Goal: Task Accomplishment & Management: Complete application form

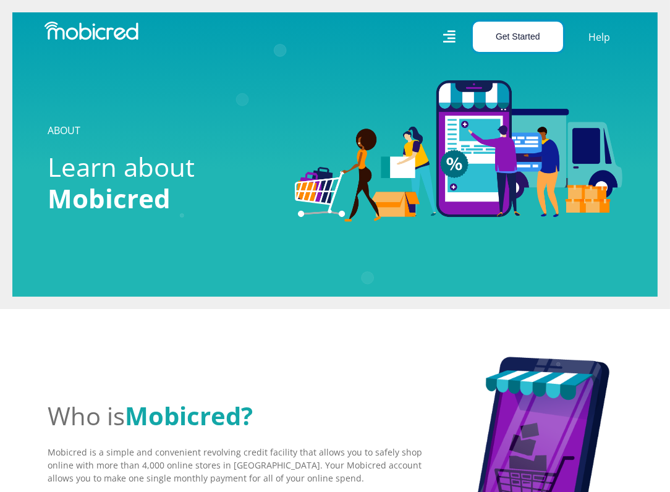
click at [506, 38] on button "Get Started" at bounding box center [518, 37] width 90 height 30
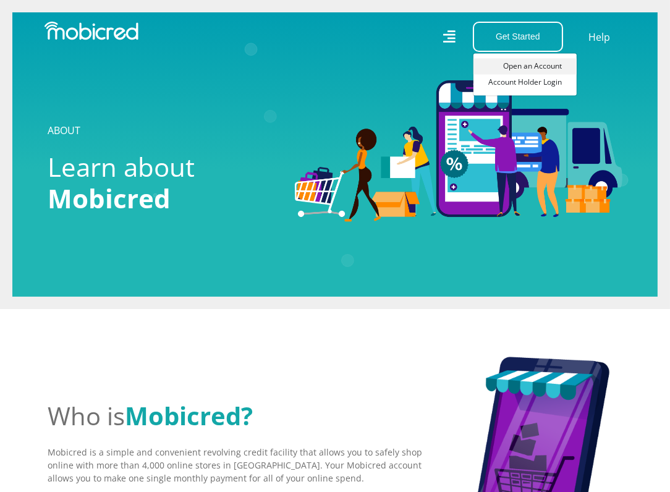
click at [531, 61] on link "Open an Account" at bounding box center [524, 66] width 103 height 16
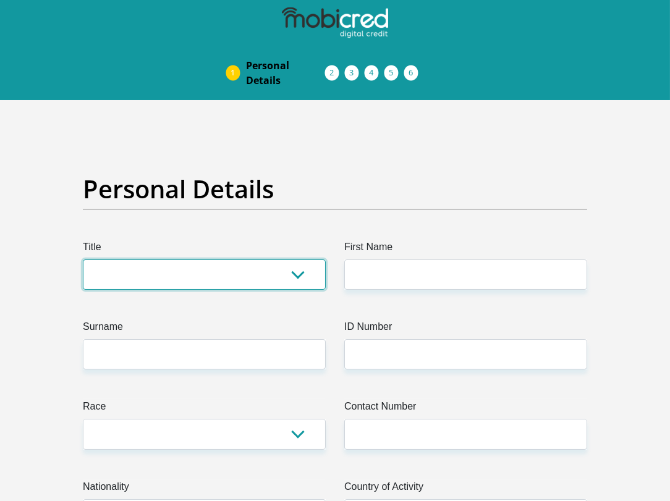
click at [175, 278] on select "Mr Ms Mrs Dr [PERSON_NAME]" at bounding box center [204, 275] width 243 height 30
select select "Mrs"
click at [83, 260] on select "Mr Ms Mrs Dr [PERSON_NAME]" at bounding box center [204, 275] width 243 height 30
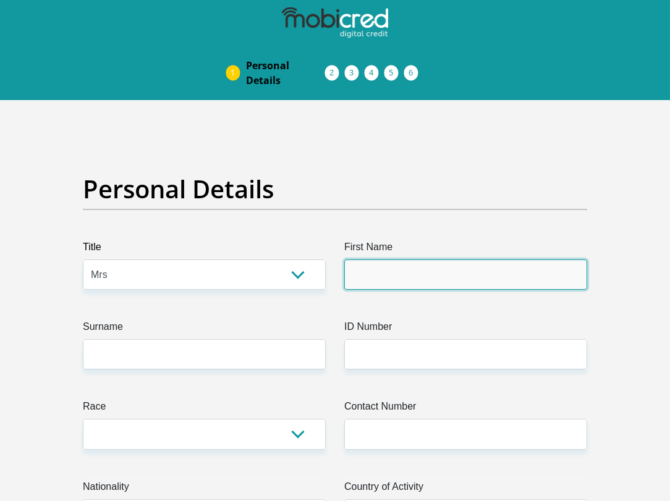
drag, startPoint x: 369, startPoint y: 278, endPoint x: 386, endPoint y: 290, distance: 20.9
click at [369, 278] on input "First Name" at bounding box center [465, 275] width 243 height 30
type input "[PERSON_NAME]"
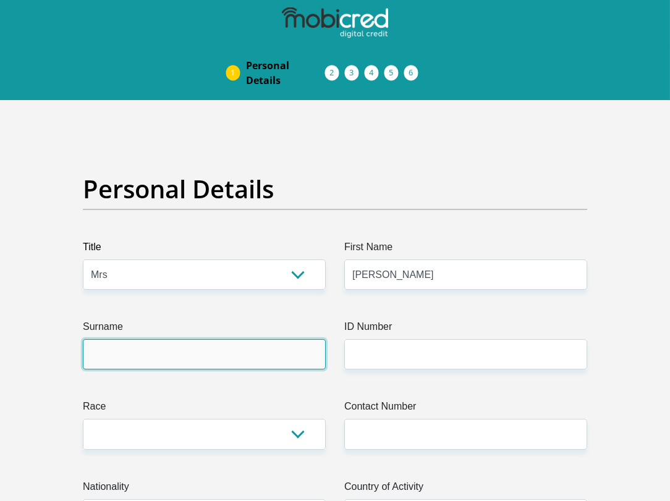
type input "[PERSON_NAME]"
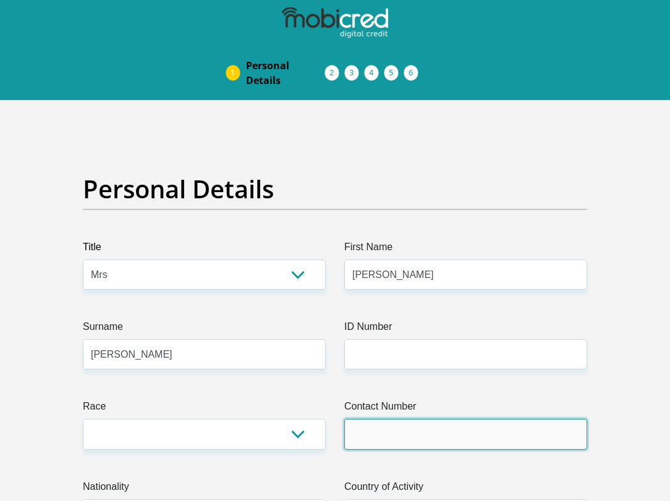
type input "0788040606"
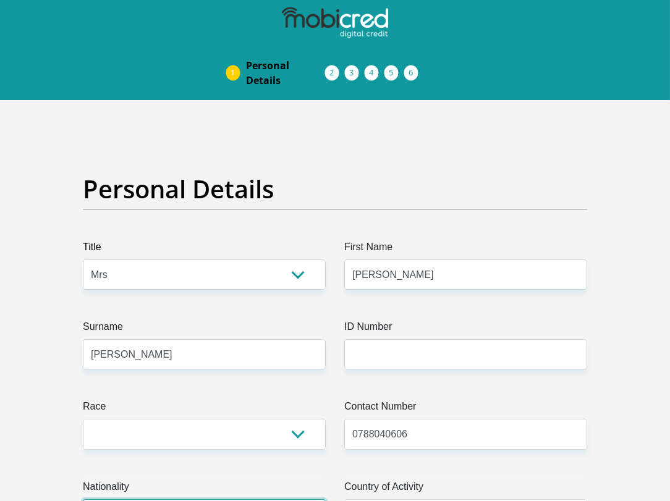
select select "ZAF"
type input "[PERSON_NAME] STRAAT"
type input "[PERSON_NAME]"
type input "[GEOGRAPHIC_DATA]"
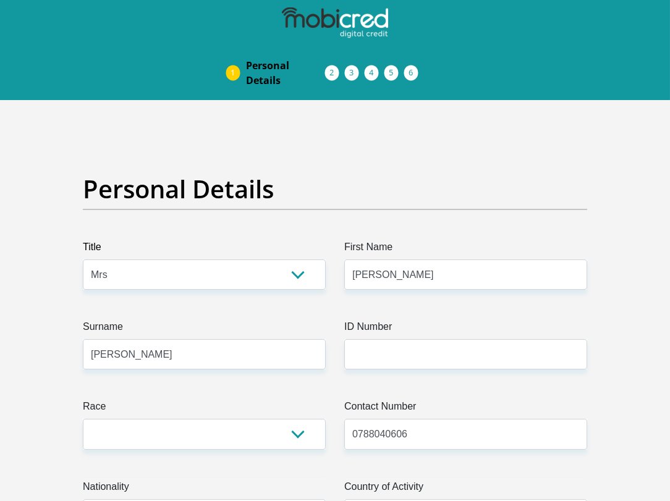
type input "[GEOGRAPHIC_DATA]"
type input "7464"
select select "Western Cape"
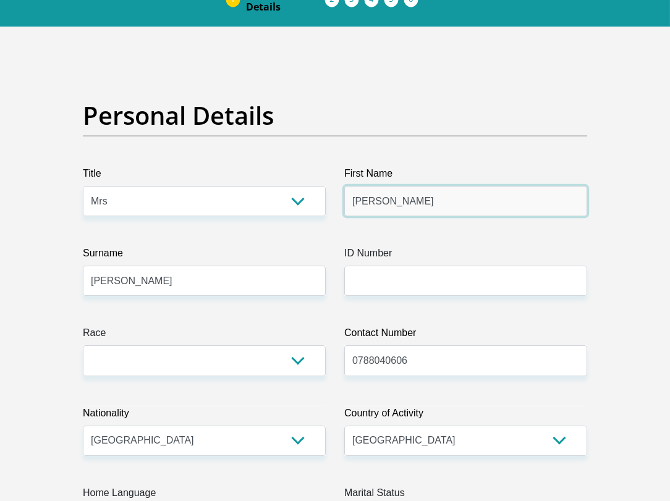
scroll to position [247, 0]
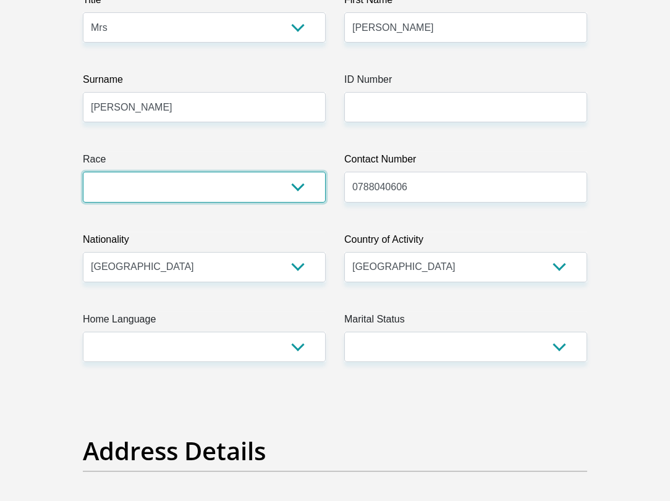
click at [299, 187] on select "Black Coloured Indian White Other" at bounding box center [204, 187] width 243 height 30
select select "4"
click at [83, 172] on select "Black Coloured Indian White Other" at bounding box center [204, 187] width 243 height 30
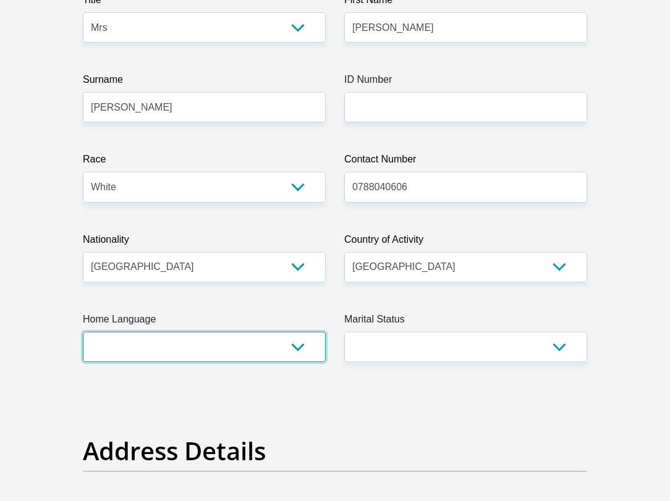
click at [179, 348] on select "Afrikaans English Sepedi South Ndebele Southern Sotho Swati Tsonga Tswana Venda…" at bounding box center [204, 347] width 243 height 30
select select "afr"
click at [83, 332] on select "Afrikaans English Sepedi South Ndebele Southern Sotho Swati Tsonga Tswana Venda…" at bounding box center [204, 347] width 243 height 30
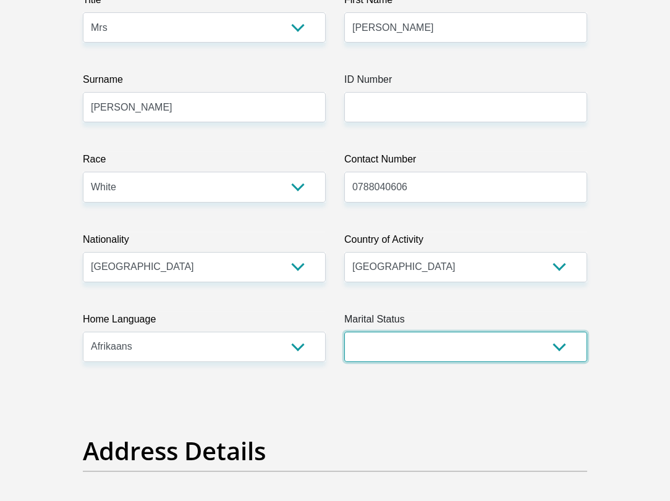
click at [421, 348] on select "Married ANC Single Divorced Widowed Married COP or Customary Law" at bounding box center [465, 347] width 243 height 30
select select "1"
click at [344, 332] on select "Married ANC Single Divorced Widowed Married COP or Customary Law" at bounding box center [465, 347] width 243 height 30
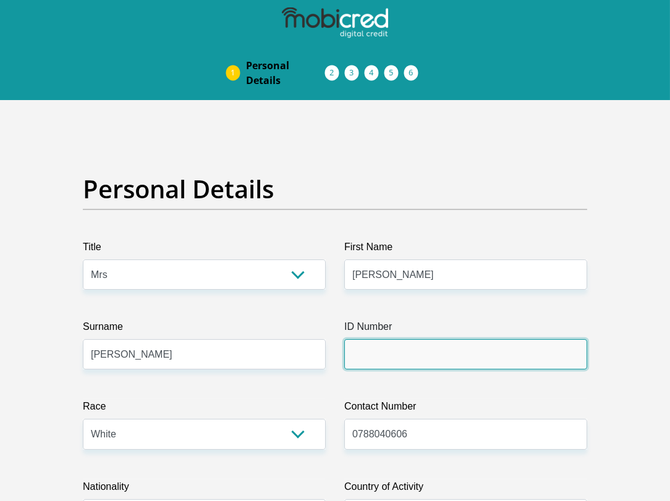
click at [408, 353] on input "ID Number" at bounding box center [465, 354] width 243 height 30
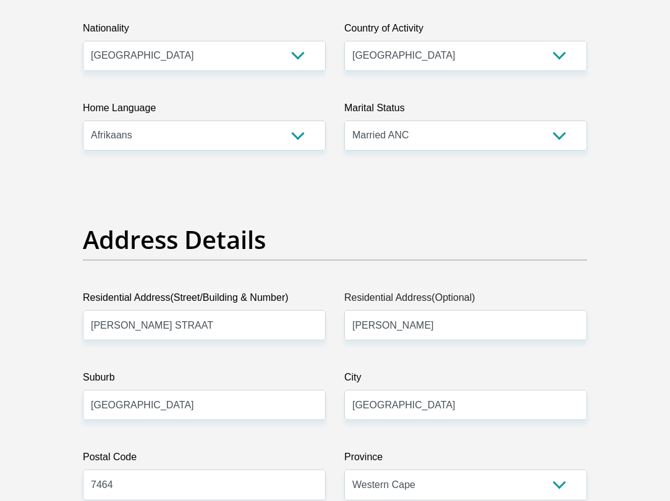
scroll to position [556, 0]
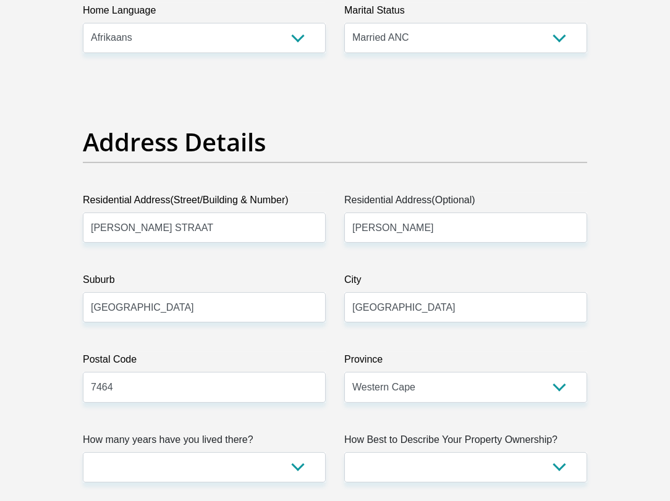
type input "7401060199083"
click at [244, 232] on input "[PERSON_NAME] STRAAT" at bounding box center [204, 228] width 243 height 30
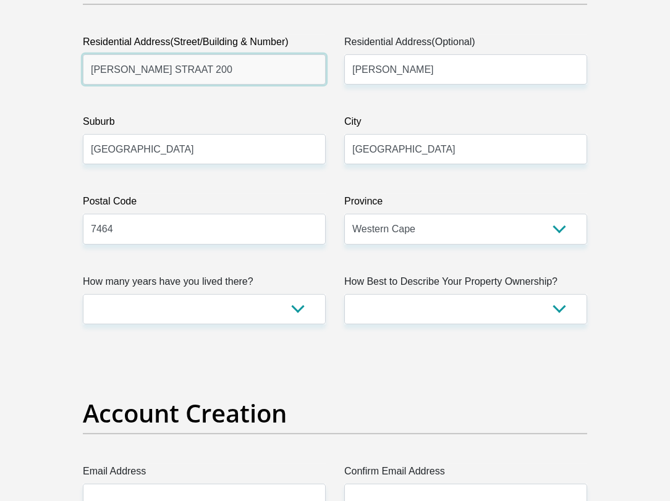
scroll to position [741, 0]
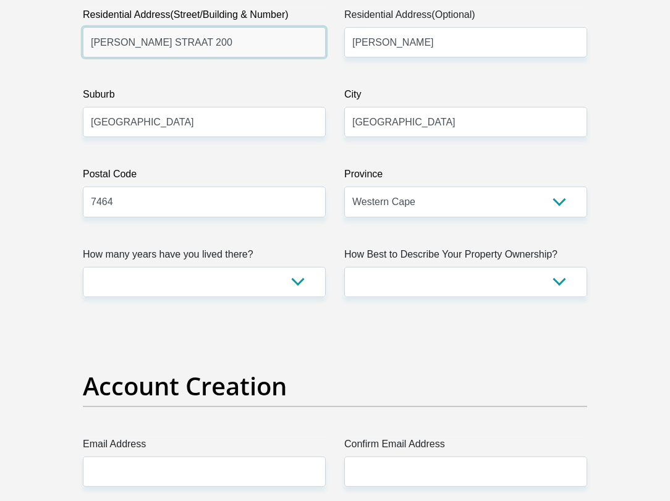
type input "[PERSON_NAME] STRAAT 200"
click at [380, 373] on h2 "Account Creation" at bounding box center [335, 386] width 504 height 30
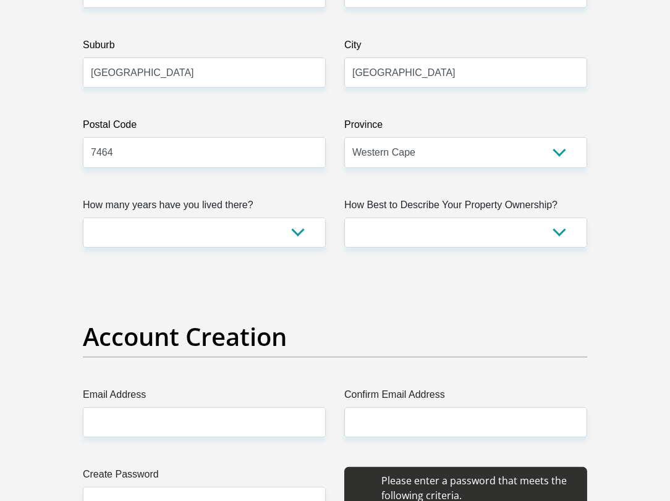
scroll to position [927, 0]
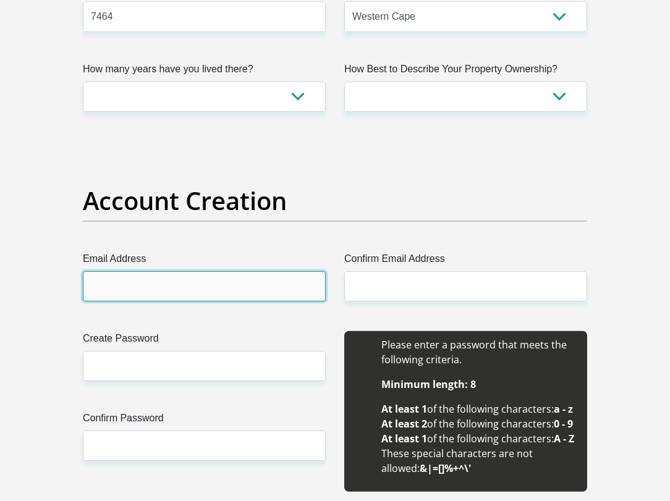
drag, startPoint x: 212, startPoint y: 289, endPoint x: 213, endPoint y: 298, distance: 9.3
click at [212, 289] on input "Email Address" at bounding box center [204, 286] width 243 height 30
type input "[EMAIL_ADDRESS][DOMAIN_NAME]"
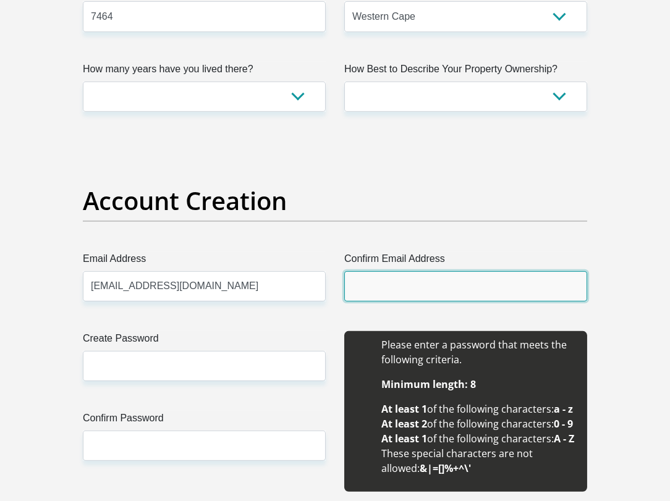
type input "[EMAIL_ADDRESS][DOMAIN_NAME]"
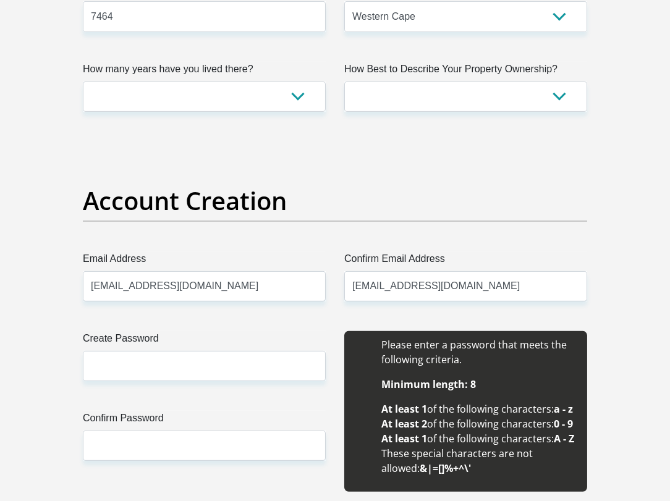
type input "[PERSON_NAME]"
type input "0788040606"
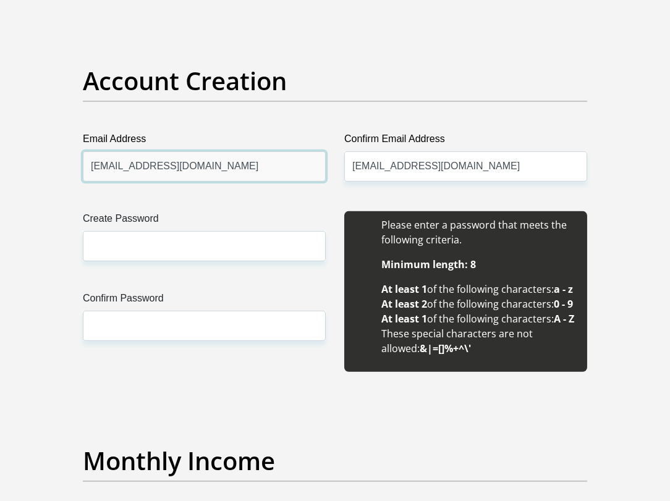
scroll to position [1050, 0]
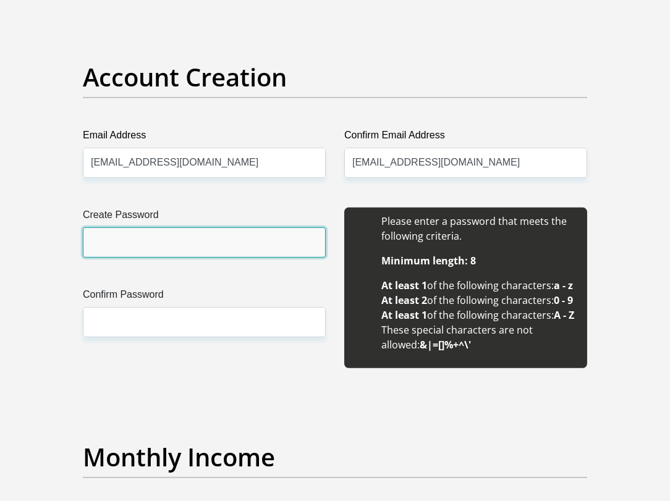
click at [184, 245] on input "Create Password" at bounding box center [204, 242] width 243 height 30
type input "Smirre@0212"
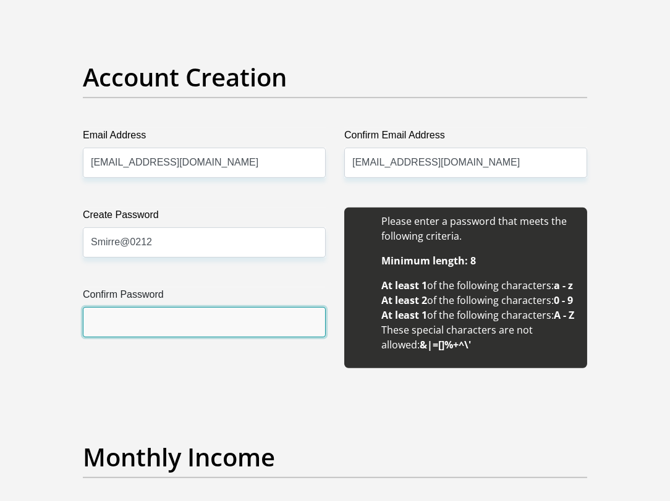
click at [180, 326] on input "Confirm Password" at bounding box center [204, 322] width 243 height 30
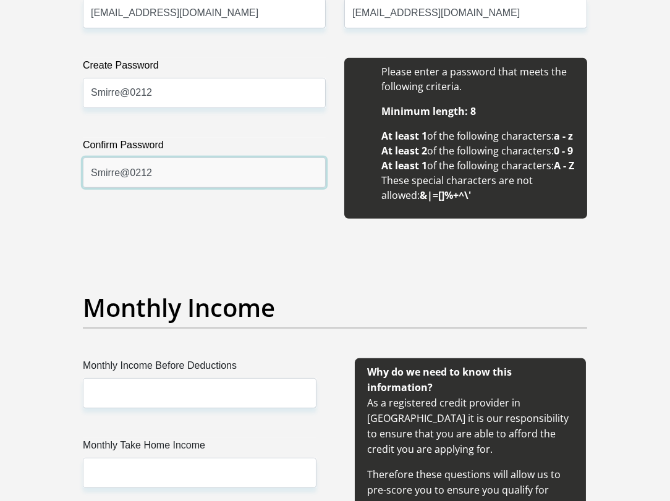
scroll to position [1236, 0]
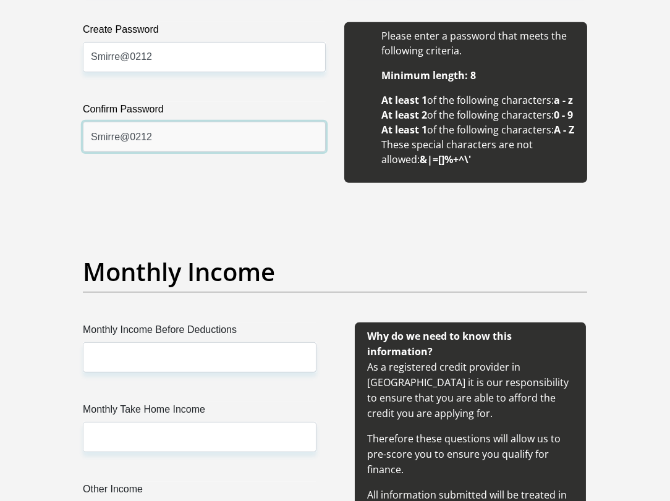
type input "Smirre@0212"
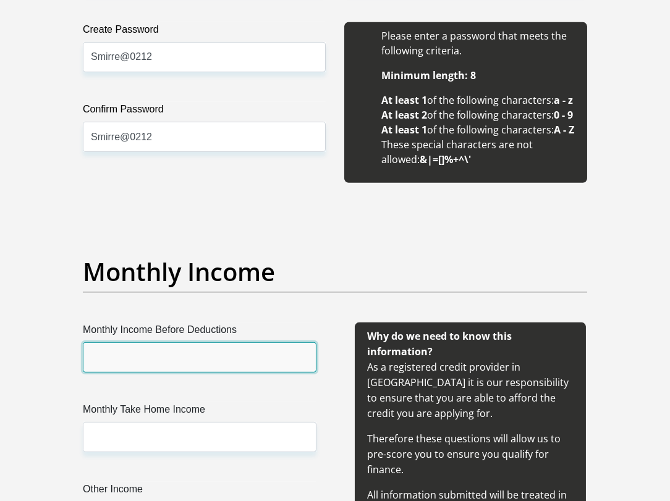
click at [228, 373] on input "Monthly Income Before Deductions" at bounding box center [200, 357] width 234 height 30
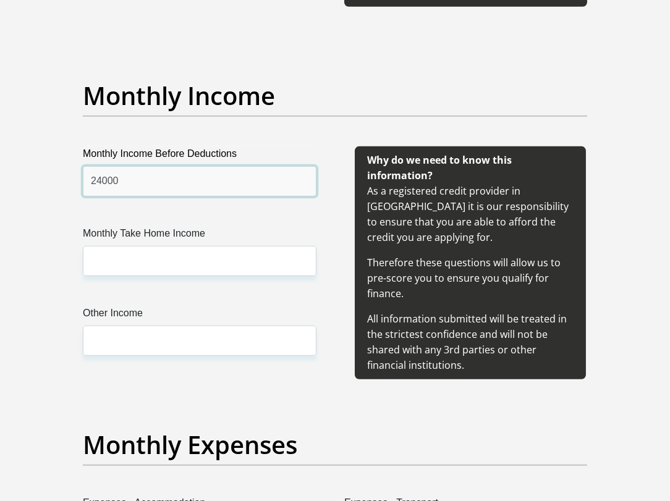
scroll to position [1421, 0]
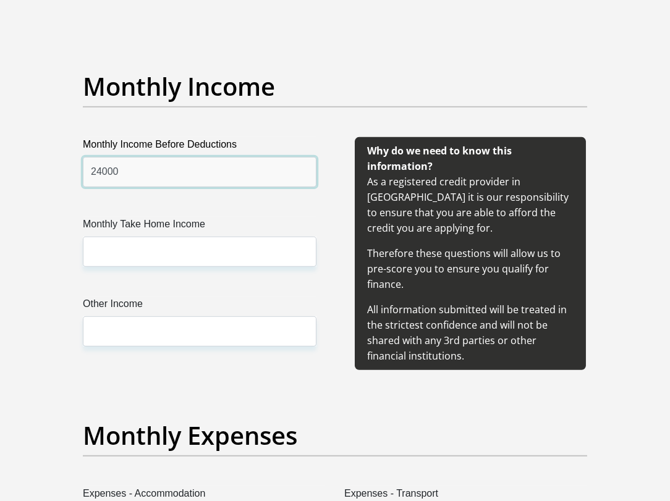
type input "24000"
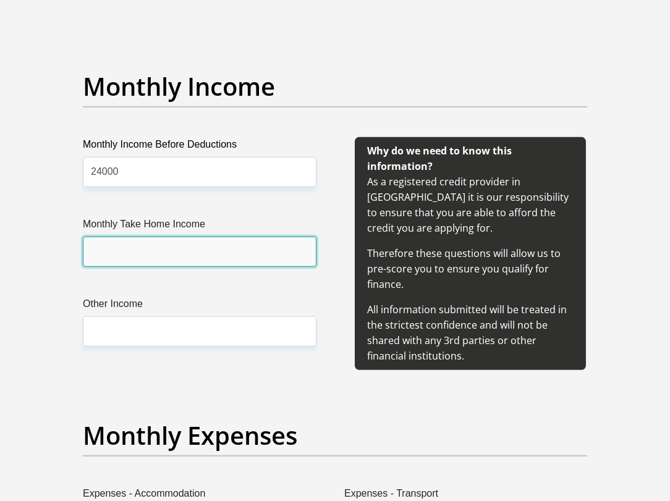
click at [187, 267] on input "Monthly Take Home Income" at bounding box center [200, 252] width 234 height 30
type input "19500"
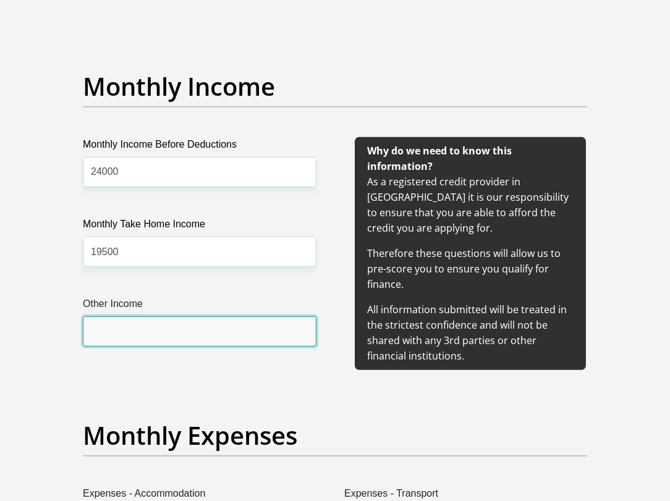
click at [161, 347] on input "Other Income" at bounding box center [200, 331] width 234 height 30
type input "0"
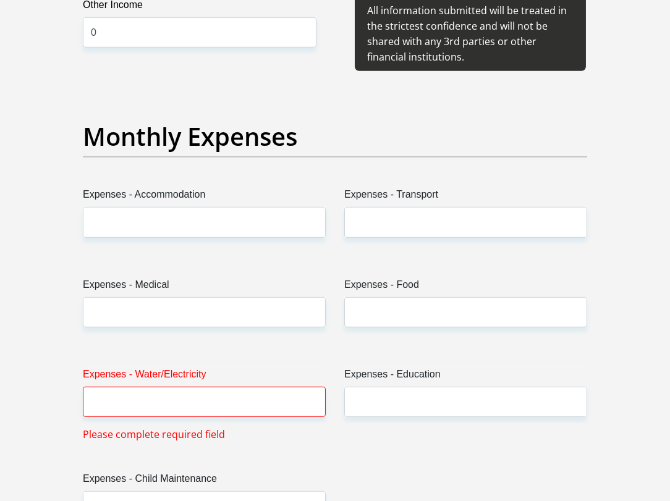
scroll to position [1792, 0]
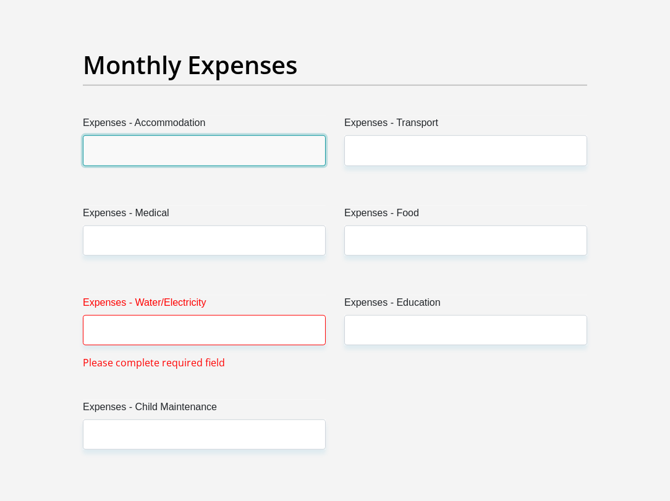
click at [140, 166] on input "Expenses - Accommodation" at bounding box center [204, 150] width 243 height 30
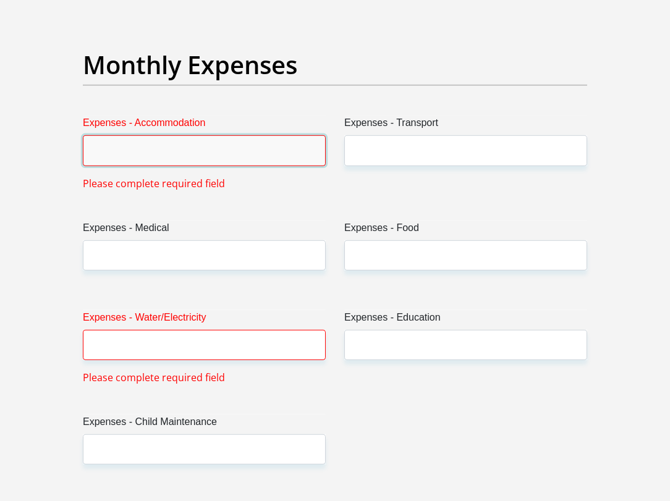
click at [140, 166] on input "Expenses - Accommodation" at bounding box center [204, 150] width 243 height 30
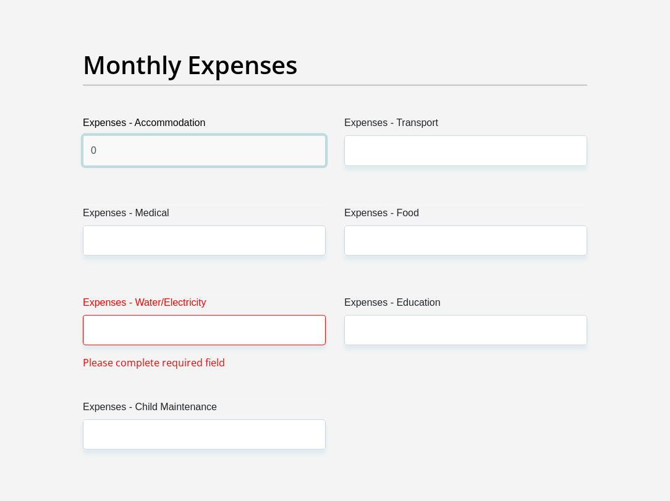
type input "0"
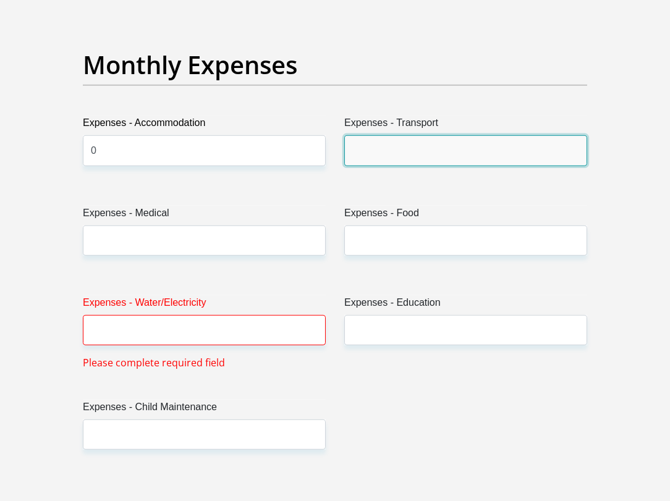
click at [365, 166] on input "Expenses - Transport" at bounding box center [465, 150] width 243 height 30
type input "1500"
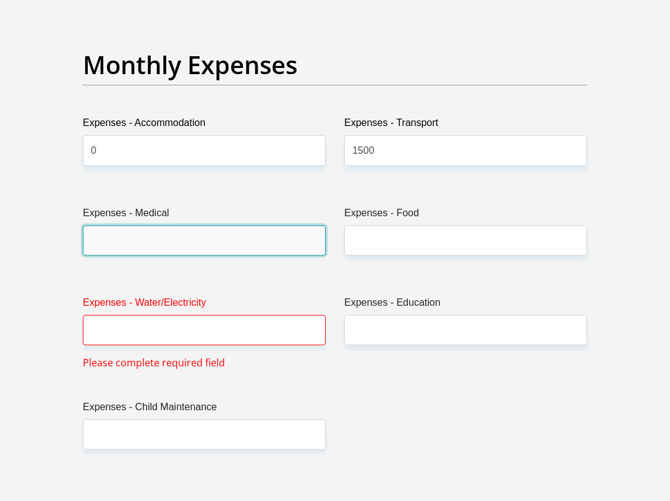
click at [274, 256] on input "Expenses - Medical" at bounding box center [204, 241] width 243 height 30
type input "0"
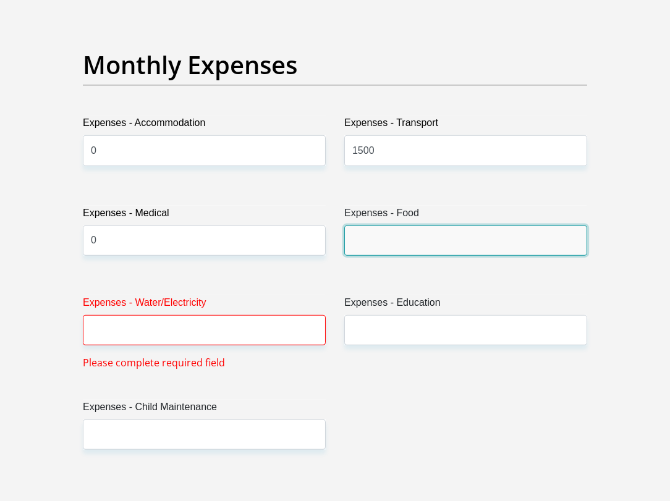
click at [457, 256] on input "Expenses - Food" at bounding box center [465, 241] width 243 height 30
type input "5000"
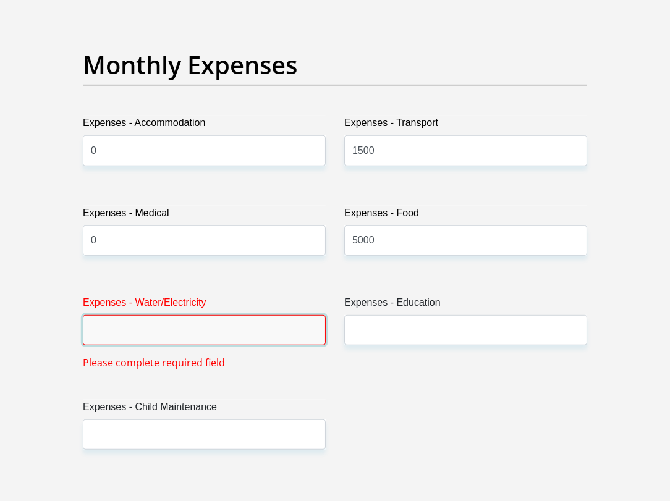
click at [300, 345] on input "Expenses - Water/Electricity" at bounding box center [204, 330] width 243 height 30
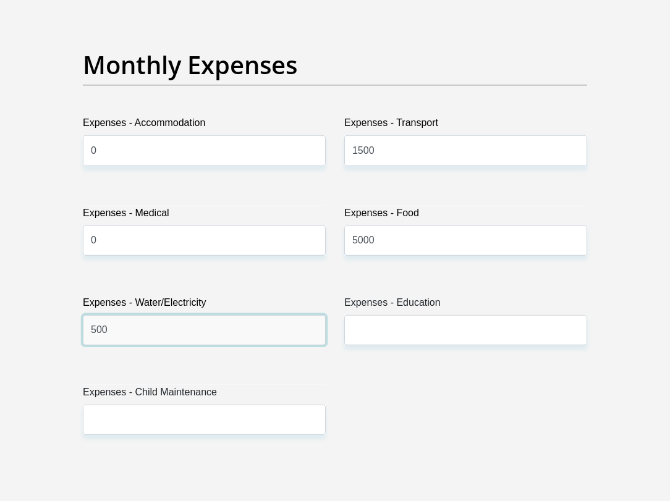
type input "500"
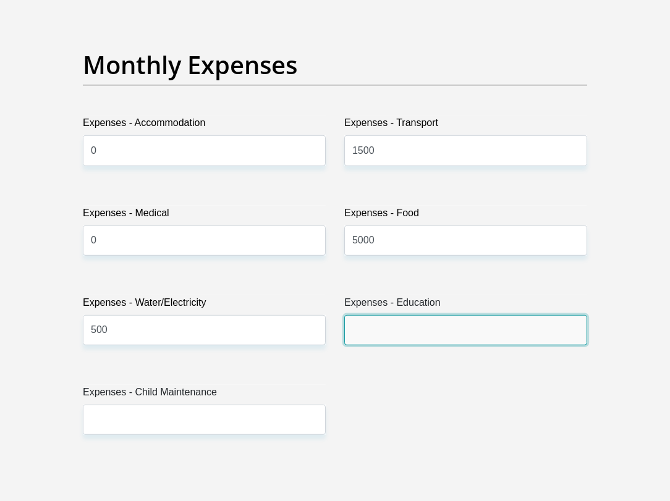
click at [407, 345] on input "Expenses - Education" at bounding box center [465, 330] width 243 height 30
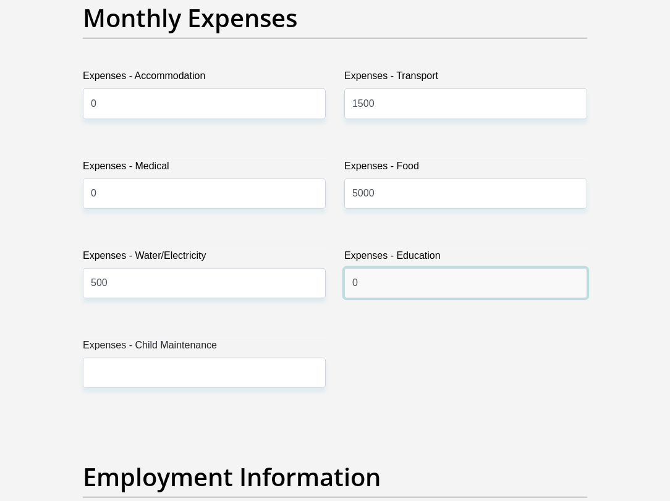
scroll to position [1977, 0]
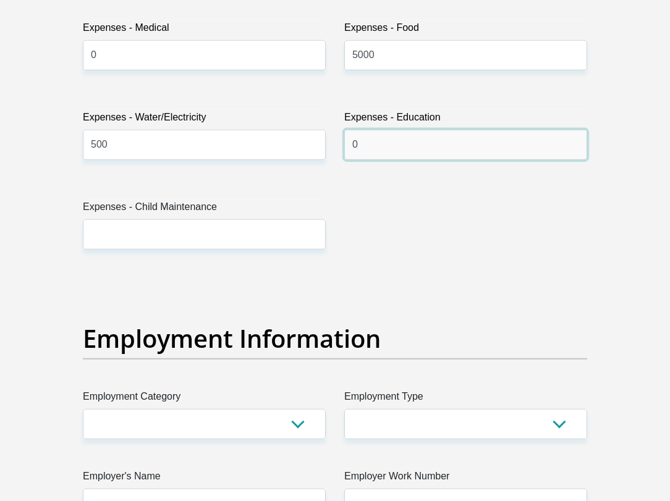
type input "0"
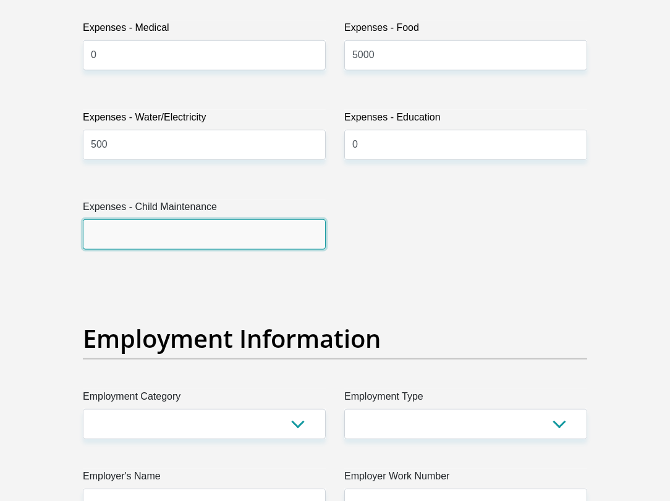
click at [142, 250] on input "Expenses - Child Maintenance" at bounding box center [204, 234] width 243 height 30
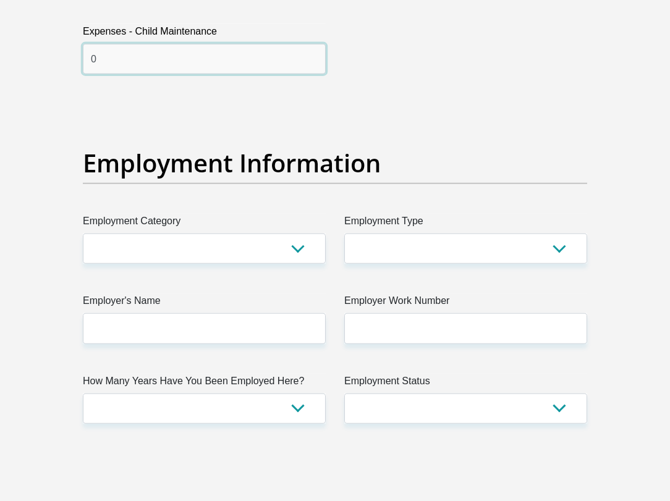
scroll to position [2163, 0]
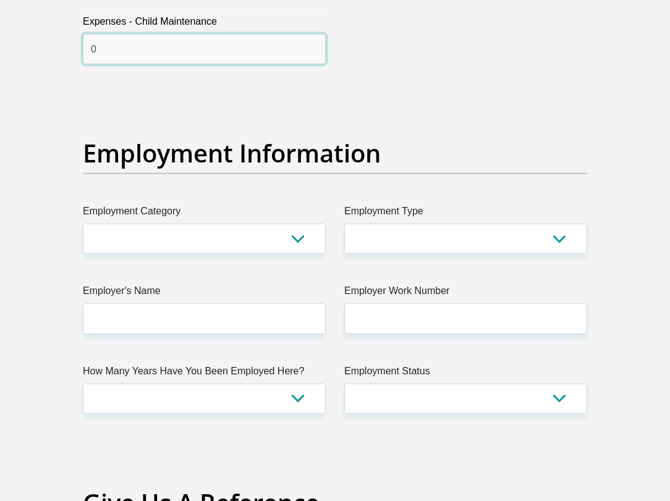
type input "0"
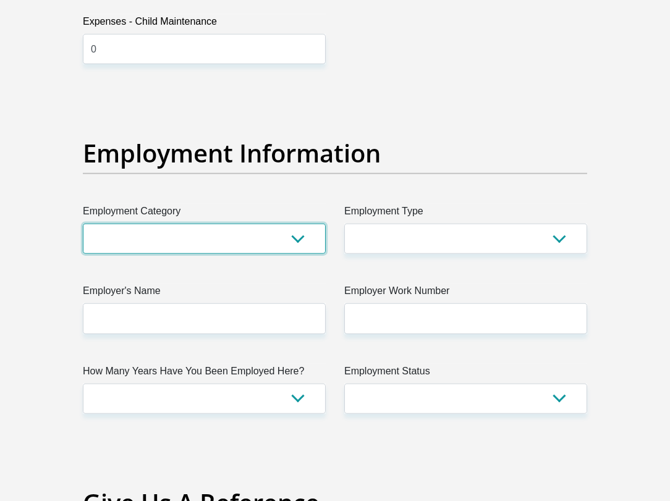
click at [133, 254] on select "AGRICULTURE ALCOHOL & TOBACCO CONSTRUCTION MATERIALS METALLURGY EQUIPMENT FOR R…" at bounding box center [204, 239] width 243 height 30
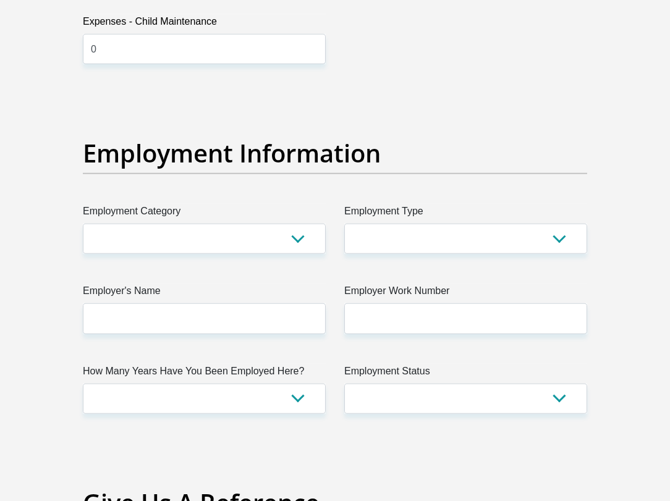
click at [521, 180] on div "Title Mr Ms Mrs Dr [PERSON_NAME] First Name [PERSON_NAME] Surname [PERSON_NAME]…" at bounding box center [335, 129] width 523 height 4105
